Goal: Navigation & Orientation: Find specific page/section

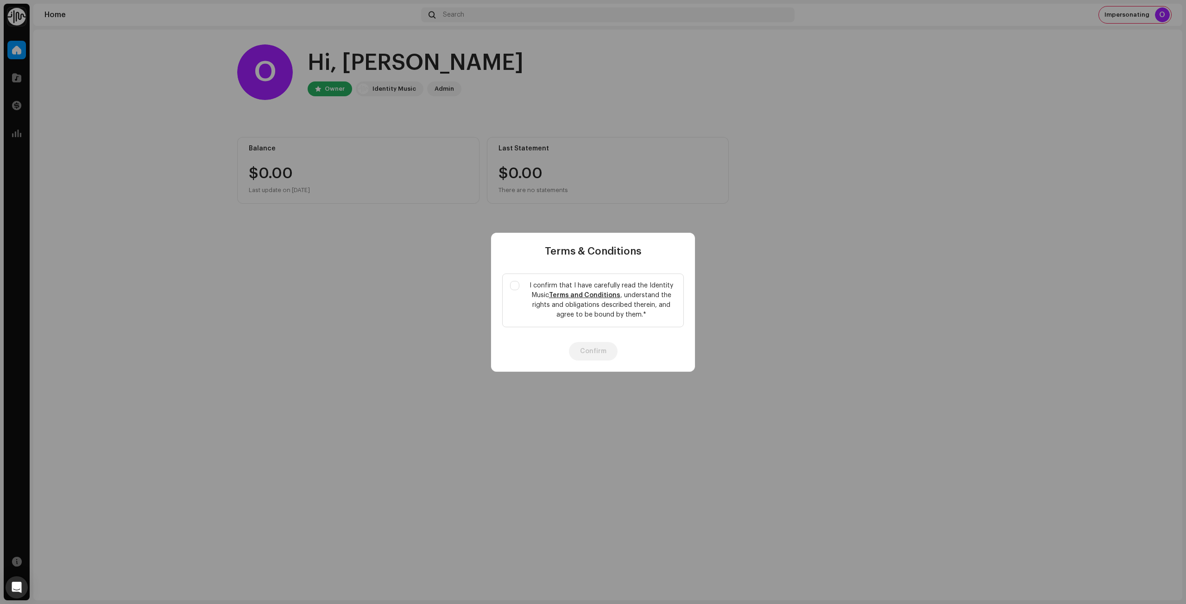
click at [1141, 14] on div "Terms & Conditions I confirm that I have carefully read the Identity Music Term…" at bounding box center [593, 302] width 1186 height 604
click at [521, 286] on label "I confirm that I have carefully read the Identity Music Terms and Conditions , …" at bounding box center [593, 301] width 182 height 54
click at [519, 286] on input "I confirm that I have carefully read the Identity Music Terms and Conditions , …" at bounding box center [514, 285] width 9 height 9
checkbox input "true"
click at [587, 352] on button "Confirm" at bounding box center [593, 351] width 49 height 19
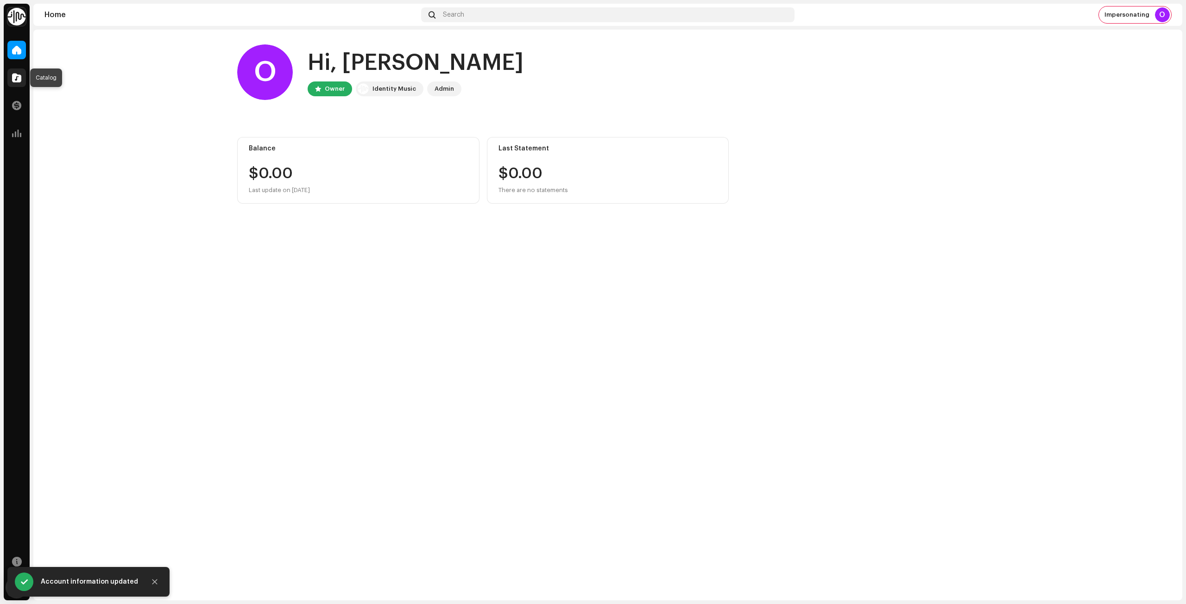
click at [15, 73] on div at bounding box center [16, 78] width 19 height 19
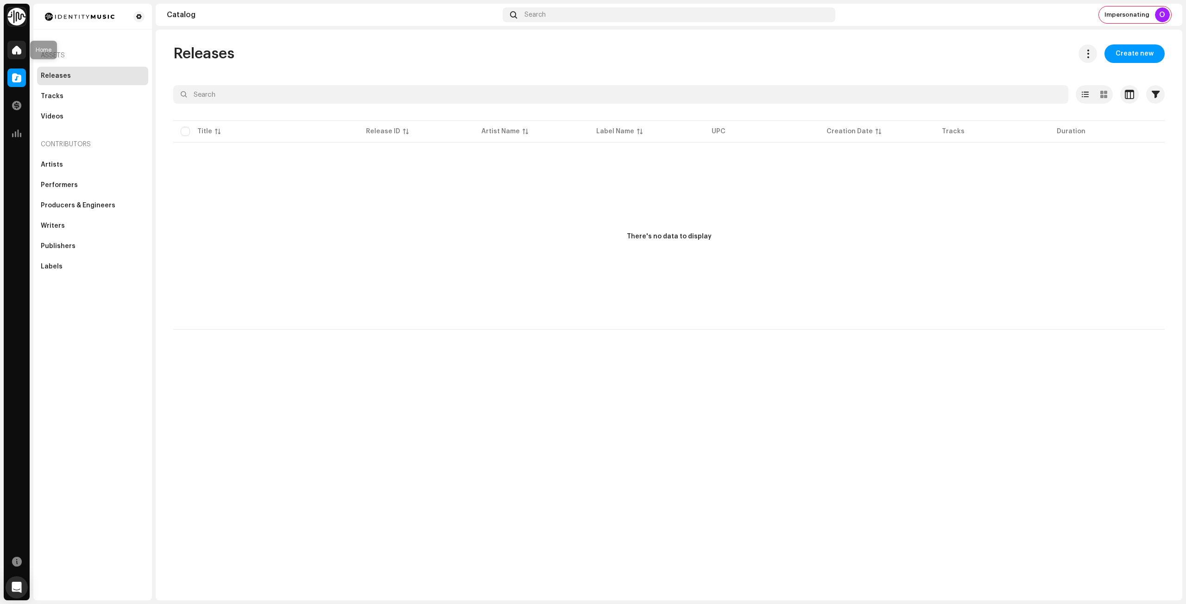
click at [9, 50] on div at bounding box center [16, 50] width 19 height 19
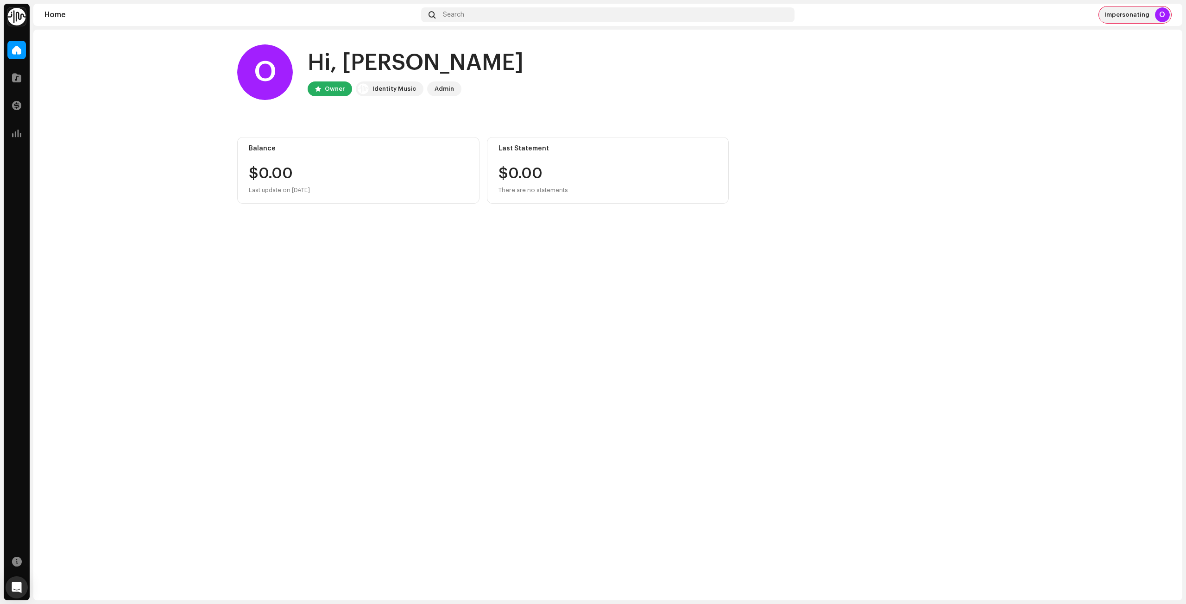
click at [1132, 15] on span "Impersonating" at bounding box center [1126, 14] width 45 height 7
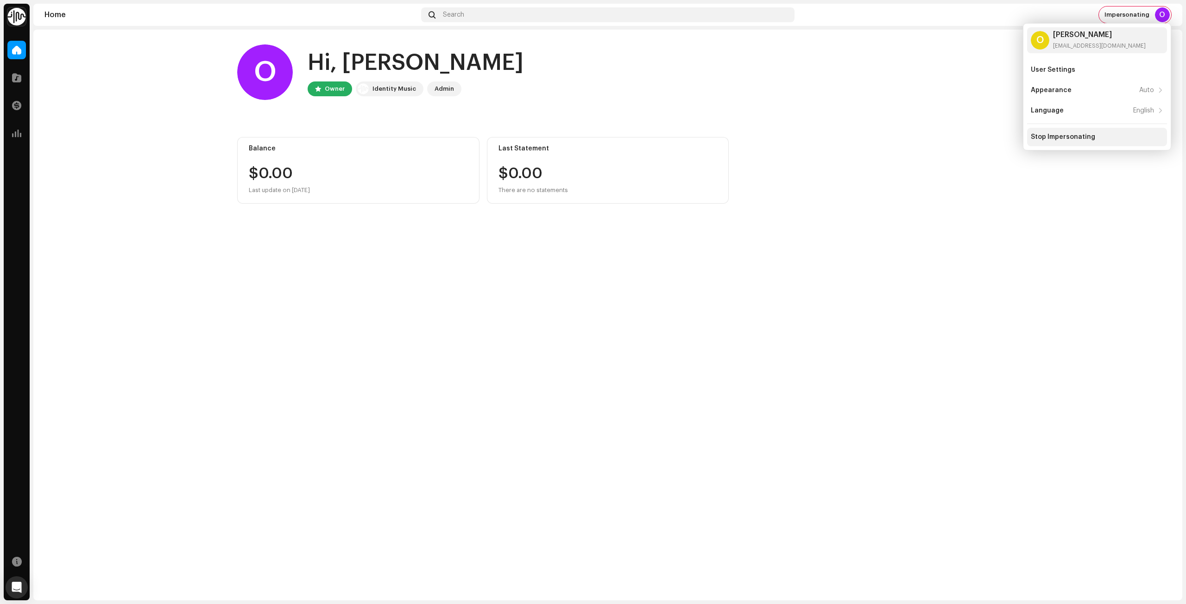
click at [1082, 135] on div "Stop Impersonating" at bounding box center [1063, 136] width 64 height 7
